Goal: Find specific page/section: Find specific page/section

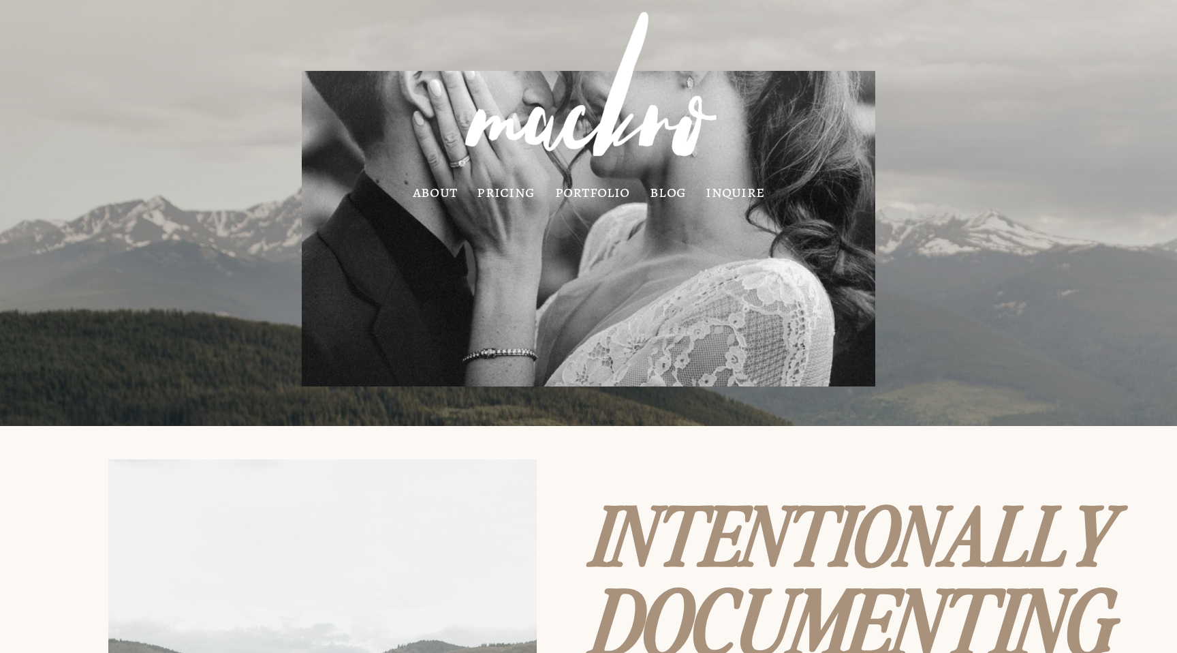
click at [724, 194] on link "inquire" at bounding box center [735, 192] width 59 height 12
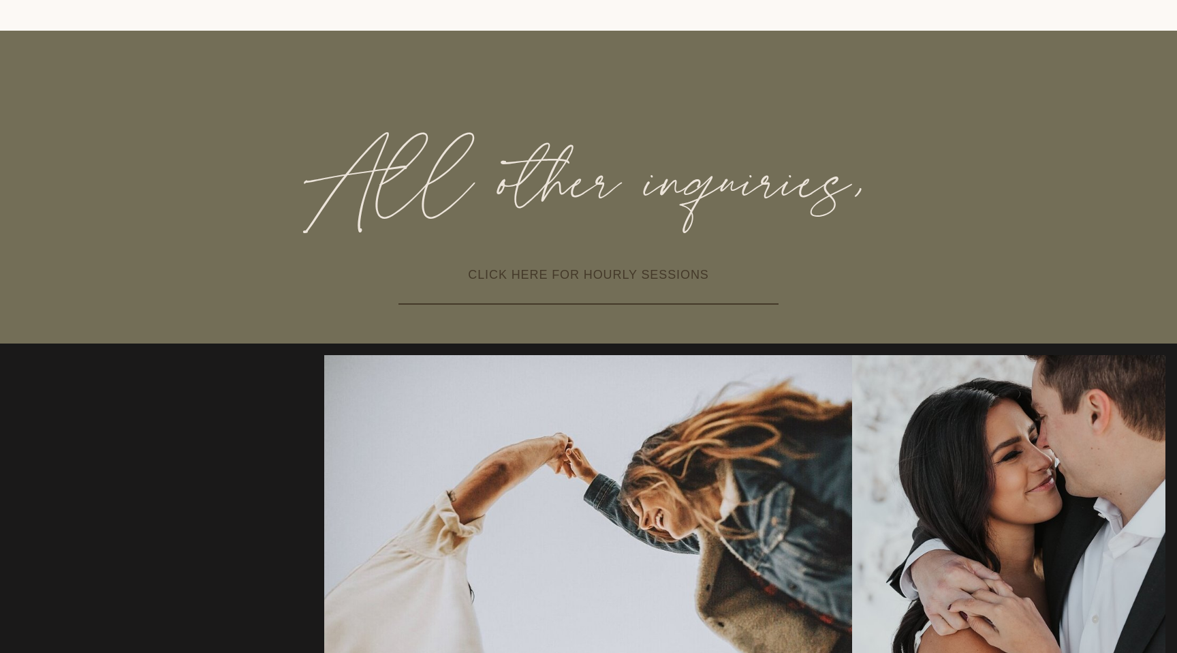
scroll to position [1006, 0]
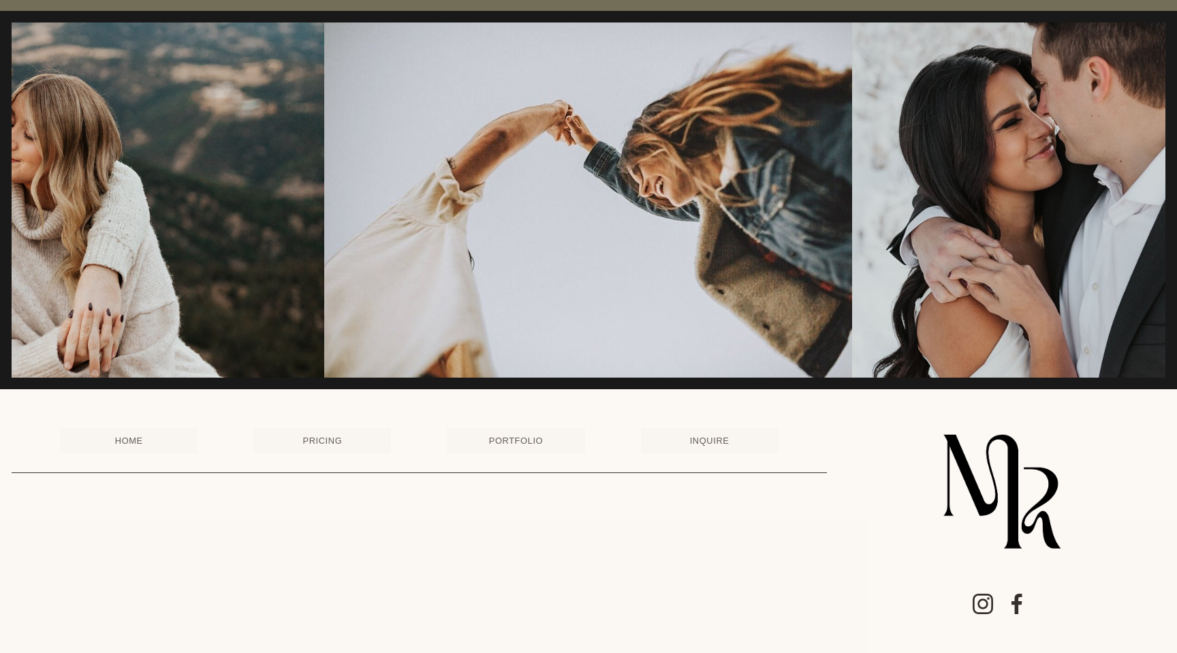
click at [720, 437] on link "INQUIRE" at bounding box center [710, 440] width 138 height 25
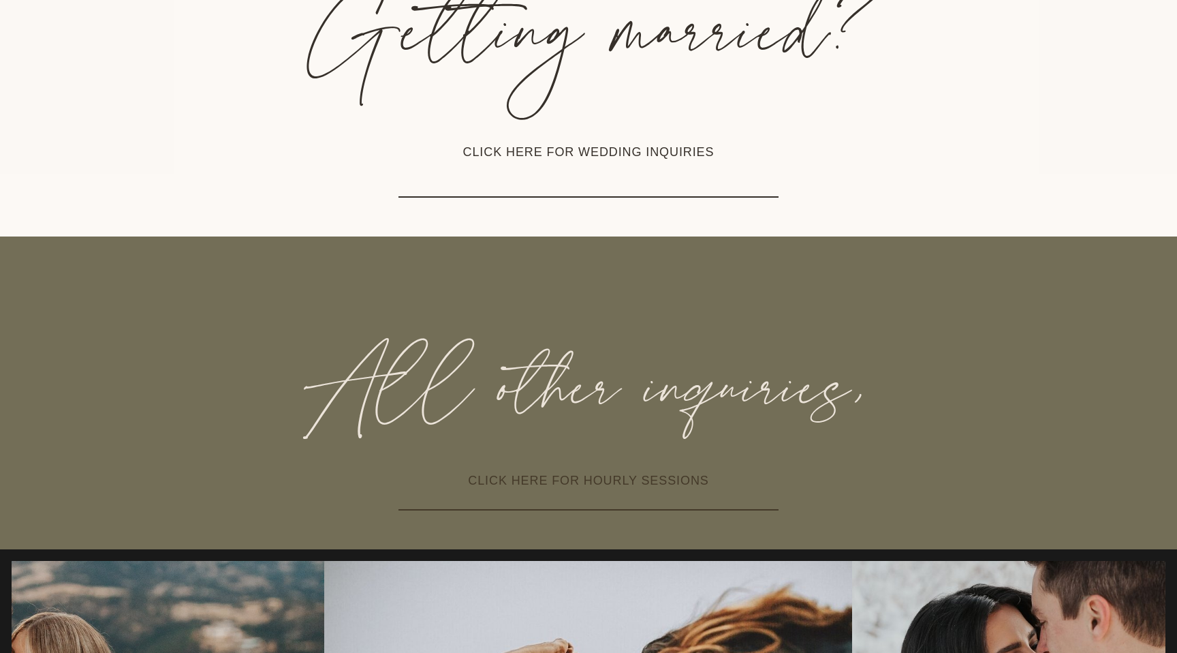
scroll to position [365, 0]
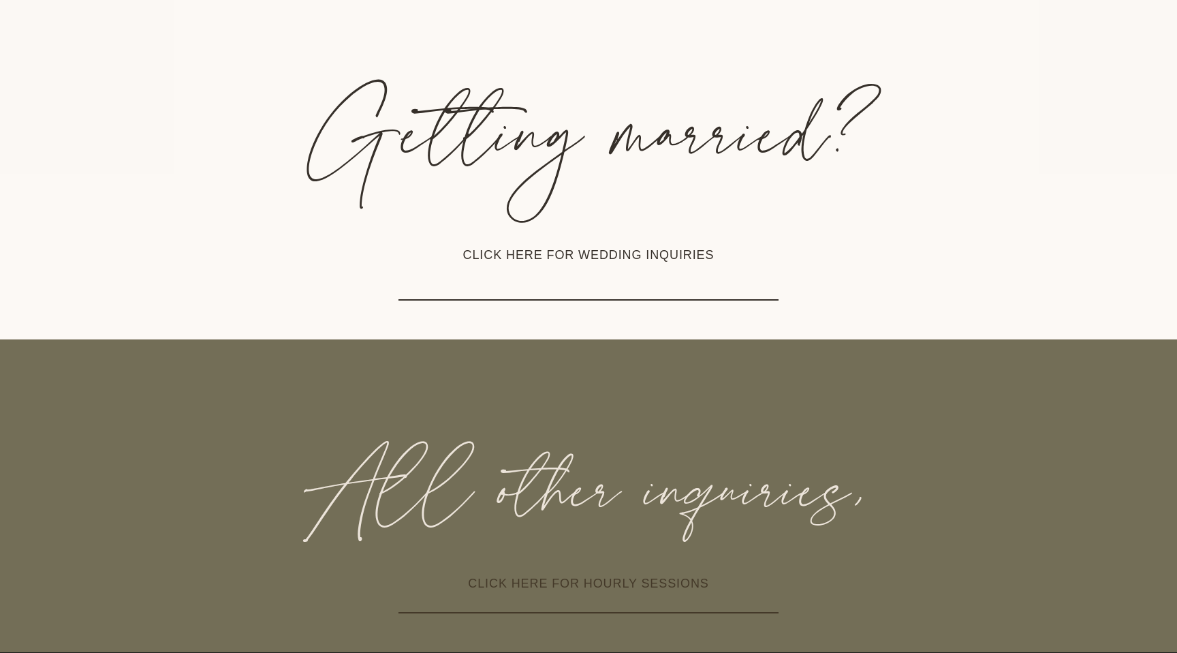
click at [619, 580] on link "CLICK HERE FOR HOURLY SESSIONS" at bounding box center [589, 584] width 380 height 57
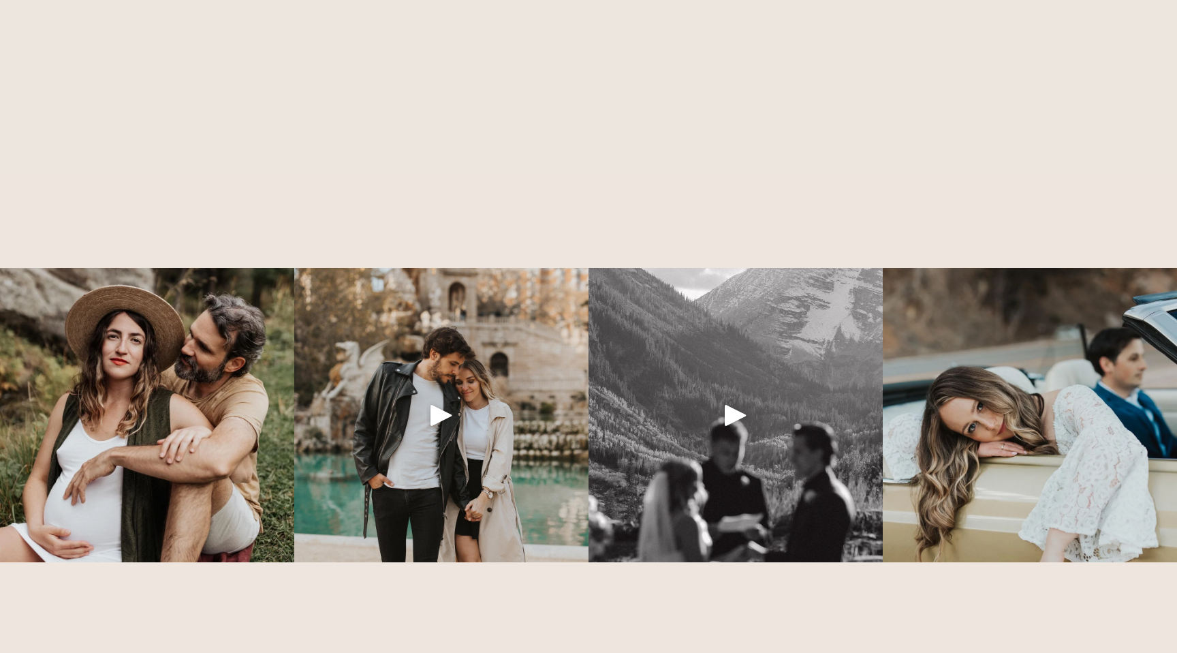
scroll to position [1737, 0]
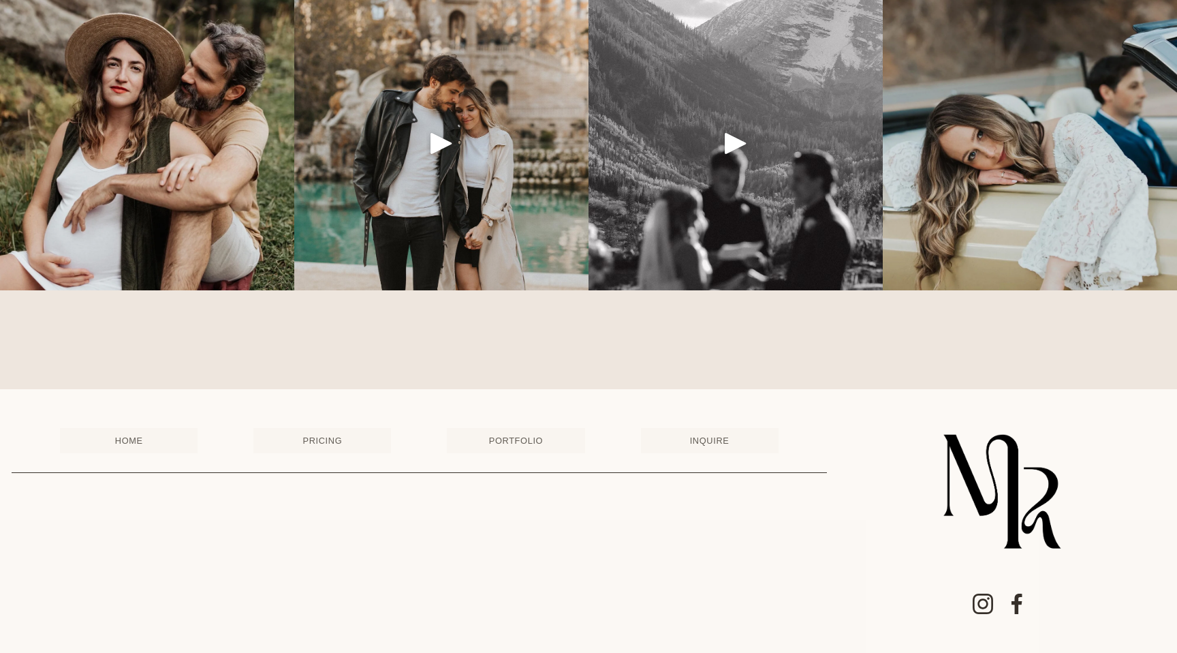
click at [983, 602] on use "Instagram" at bounding box center [983, 604] width 44 height 44
